Goal: Complete application form

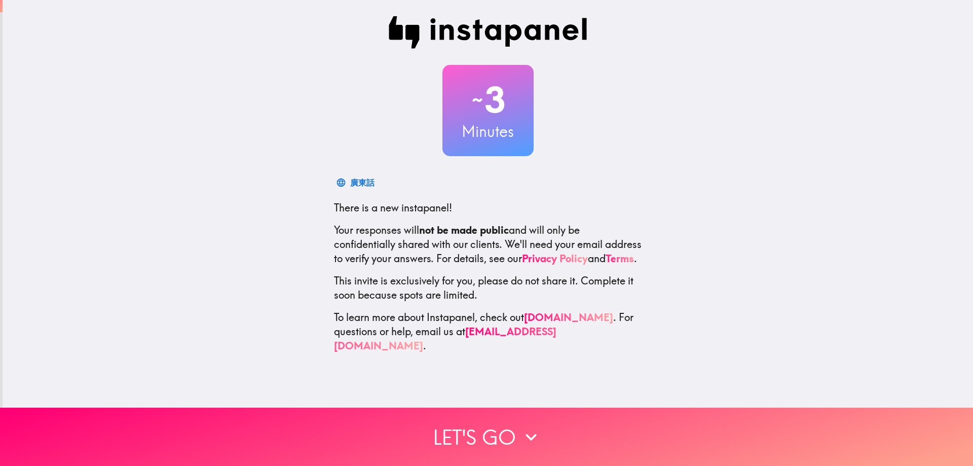
click at [769, 353] on div "~ 3 Minutes 廣東話 There is a new instapanel! Your responses will not be made publ…" at bounding box center [488, 184] width 970 height 369
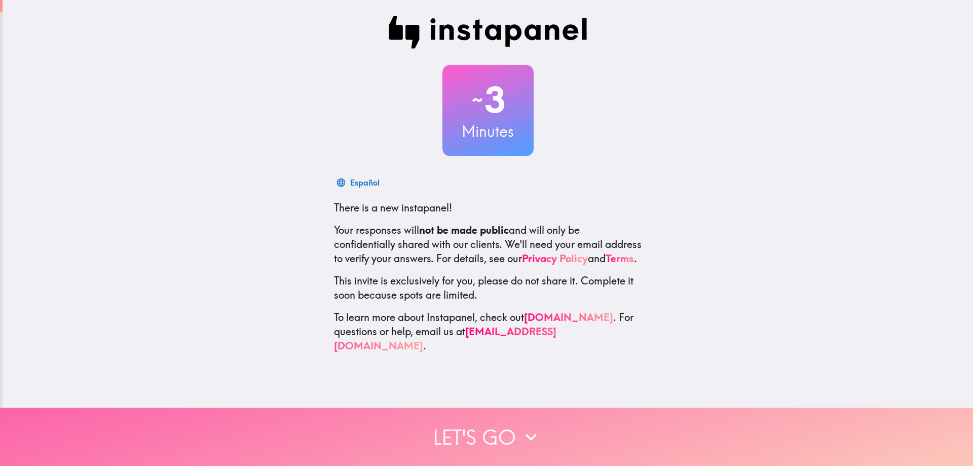
click at [508, 428] on button "Let's go" at bounding box center [486, 436] width 973 height 58
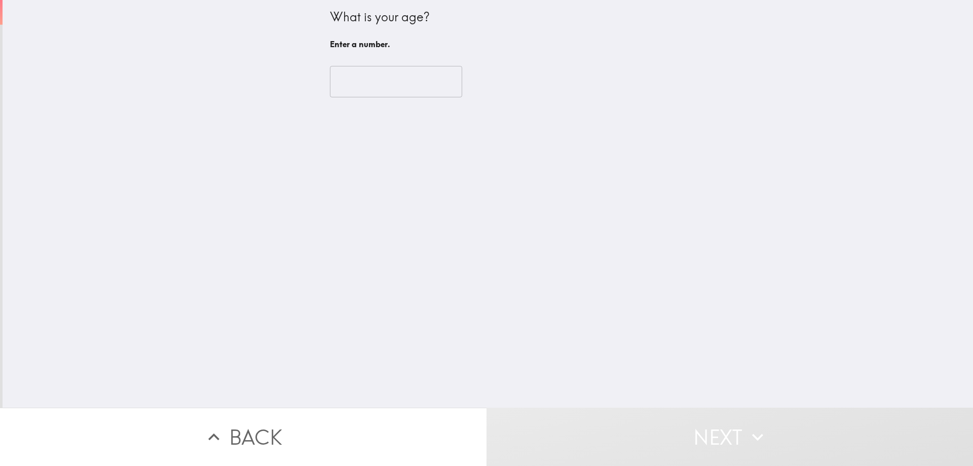
click at [392, 84] on input "number" at bounding box center [396, 81] width 132 height 31
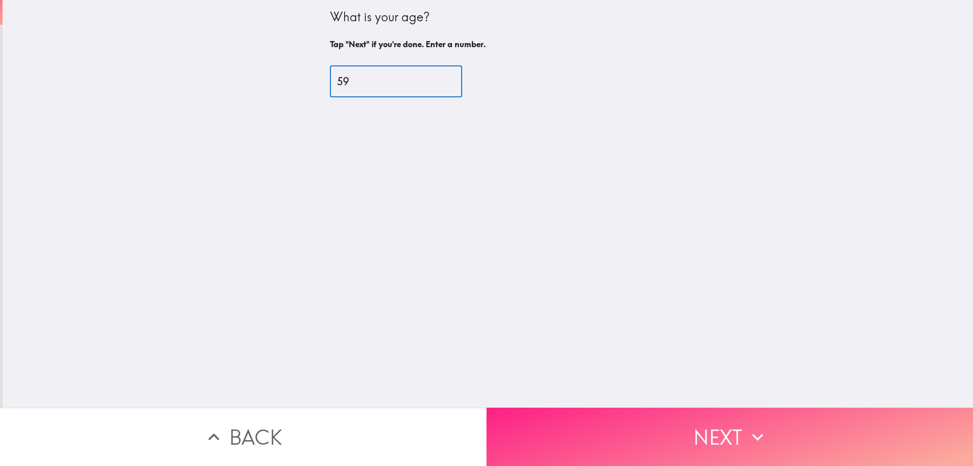
type input "59"
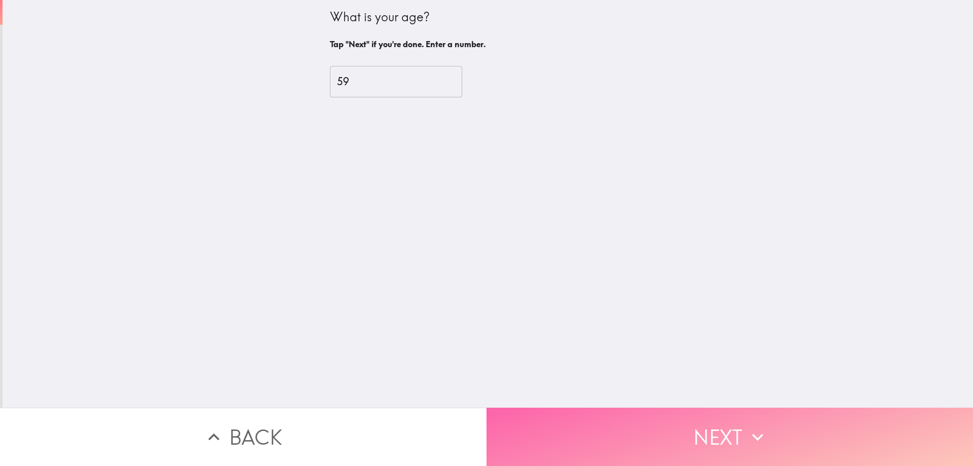
click at [691, 428] on button "Next" at bounding box center [729, 436] width 486 height 58
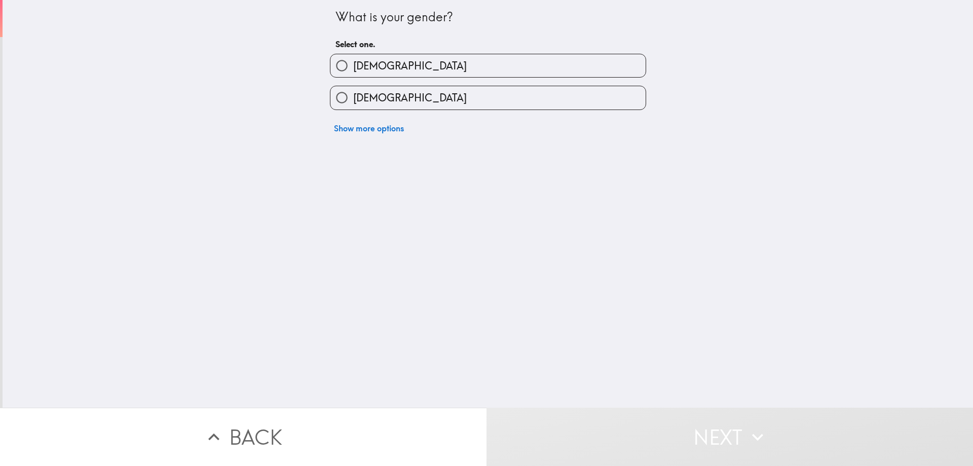
click at [410, 100] on label "[DEMOGRAPHIC_DATA]" at bounding box center [487, 97] width 315 height 23
click at [353, 100] on input "[DEMOGRAPHIC_DATA]" at bounding box center [341, 97] width 23 height 23
radio input "true"
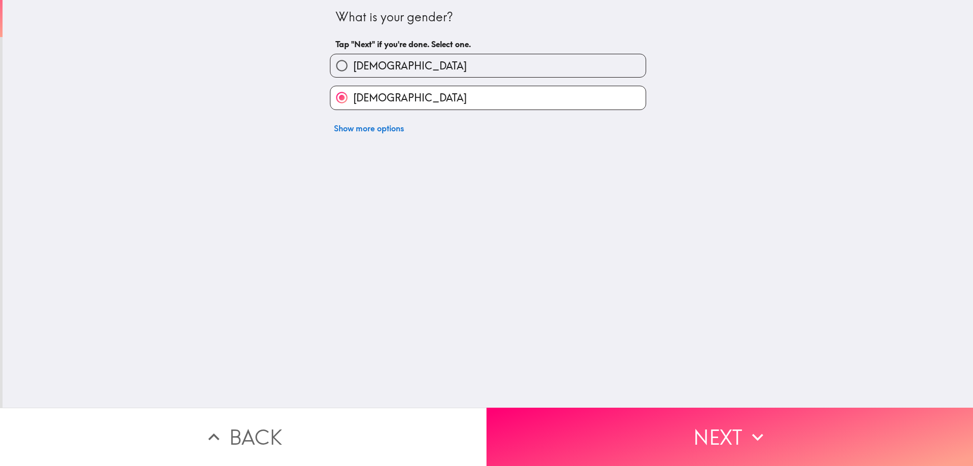
click at [723, 428] on button "Next" at bounding box center [729, 436] width 486 height 58
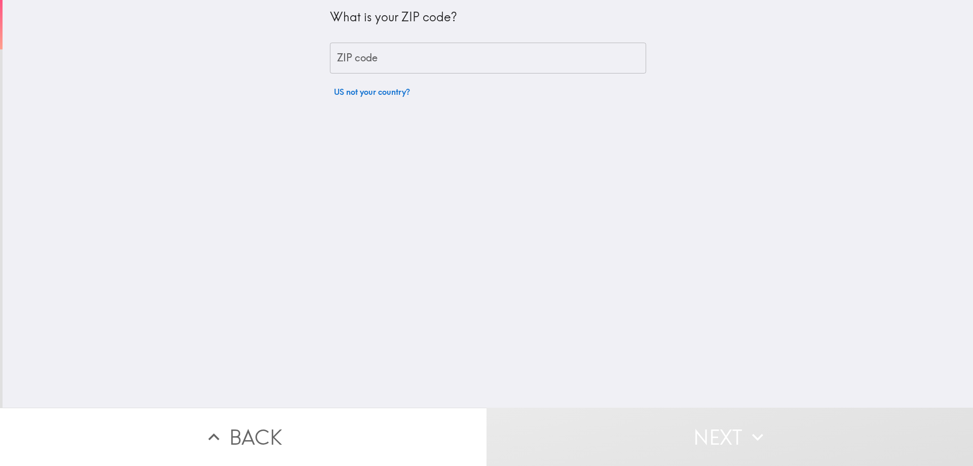
click at [386, 59] on input "ZIP code" at bounding box center [488, 58] width 316 height 31
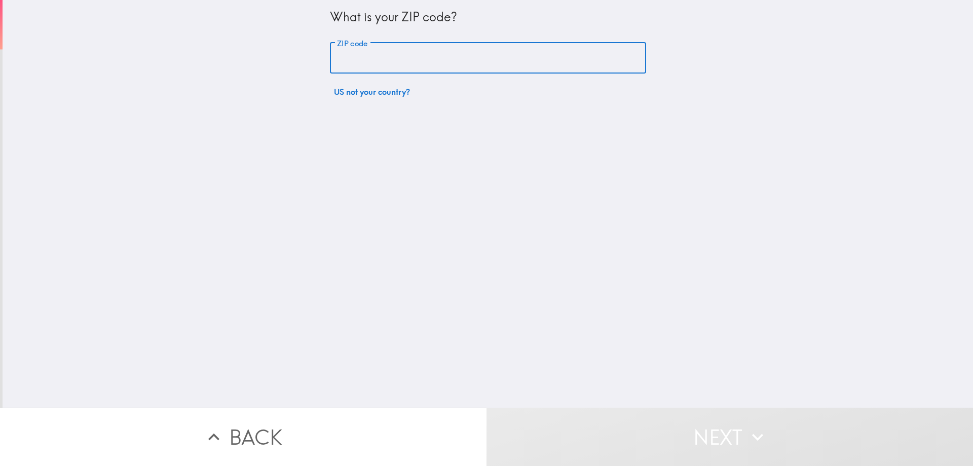
type input "12832"
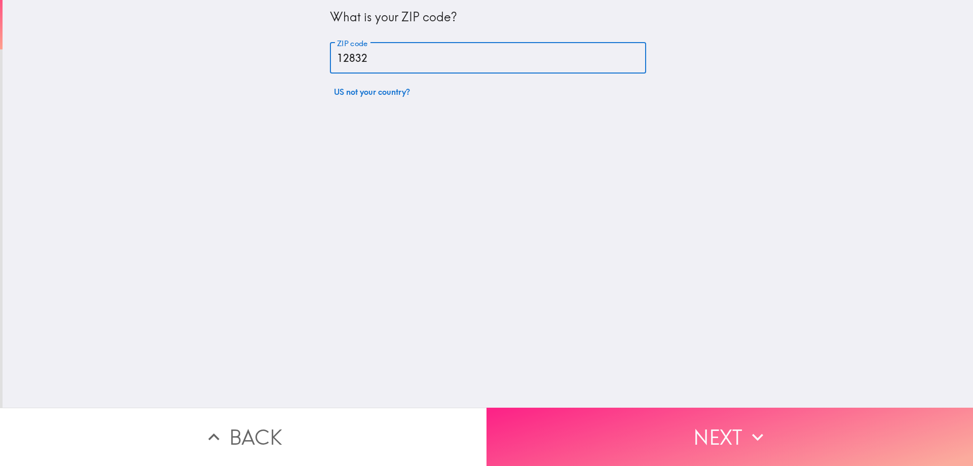
click at [682, 421] on button "Next" at bounding box center [729, 436] width 486 height 58
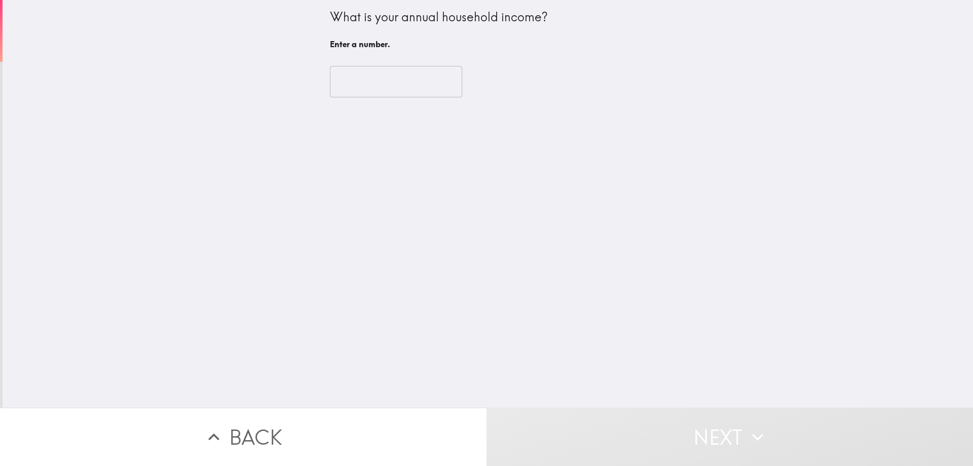
click at [369, 84] on input "number" at bounding box center [396, 81] width 132 height 31
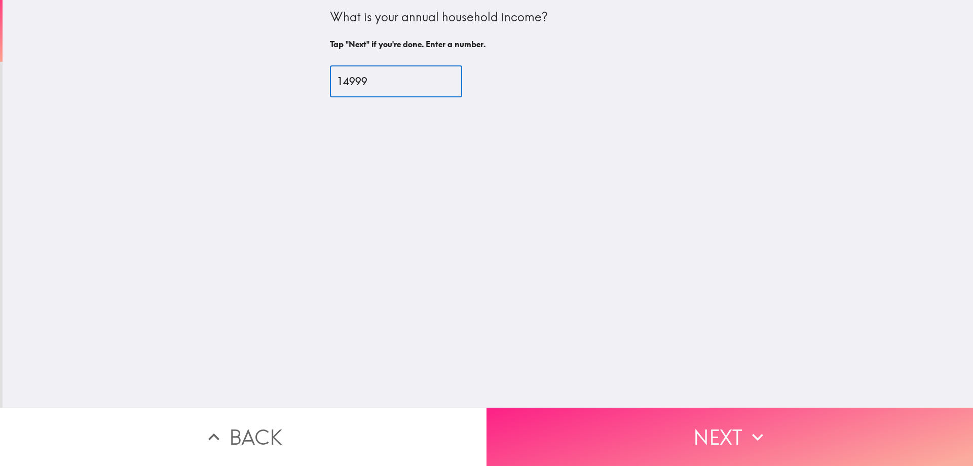
type input "14999"
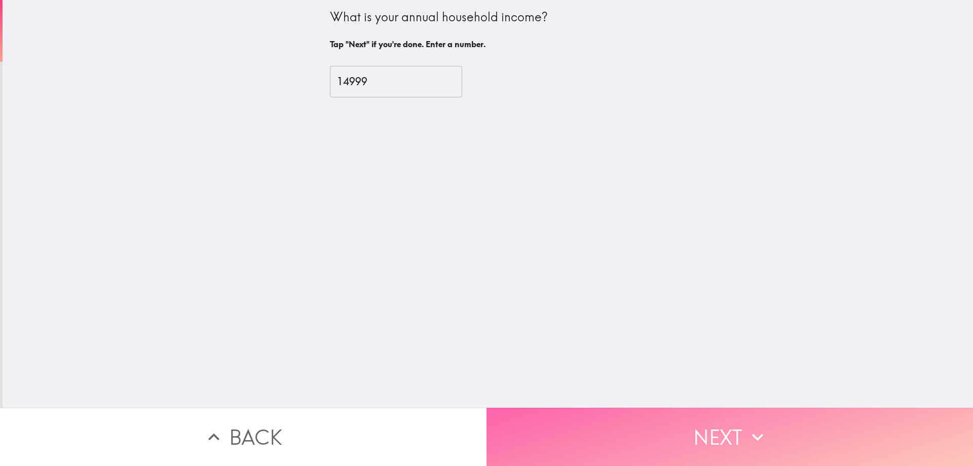
click at [732, 431] on button "Next" at bounding box center [729, 436] width 486 height 58
